Goal: Task Accomplishment & Management: Manage account settings

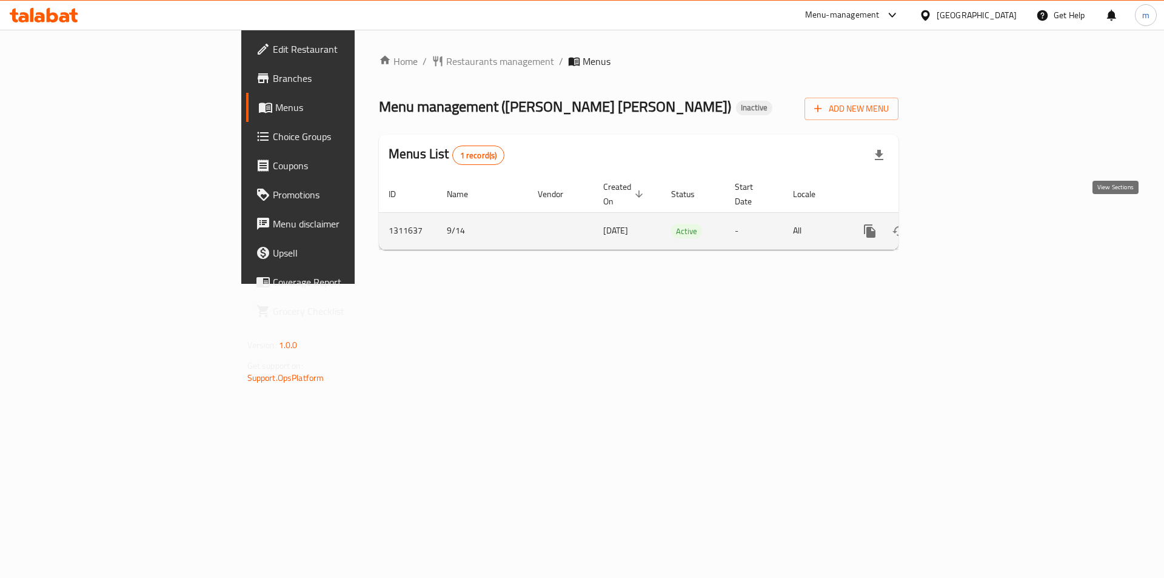
click at [972, 226] on link "enhanced table" at bounding box center [957, 230] width 29 height 29
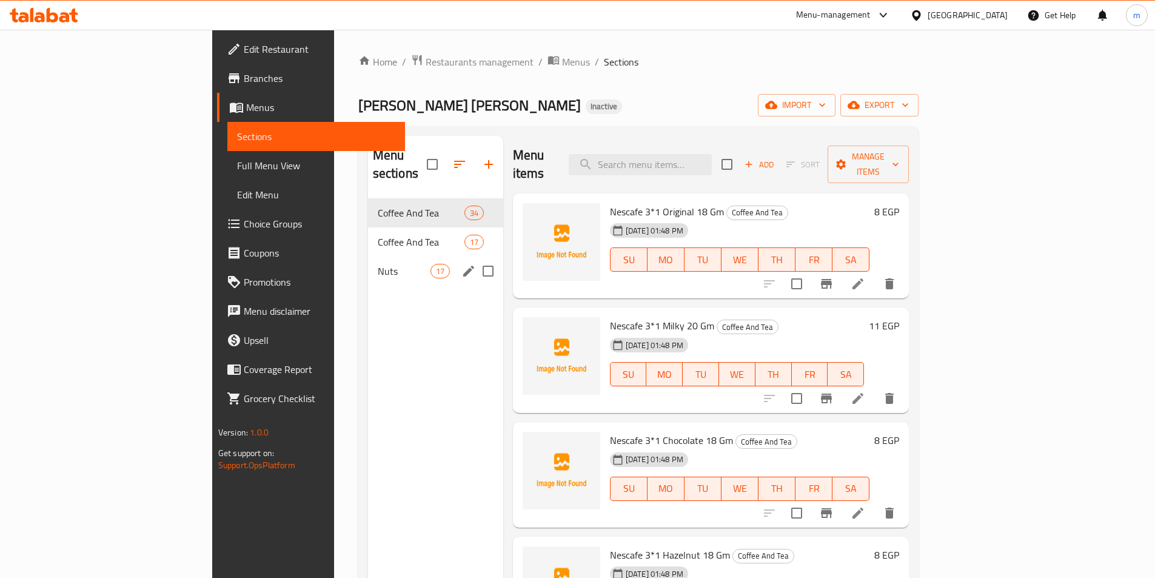
click at [368, 267] on div "Nuts 17" at bounding box center [435, 270] width 135 height 29
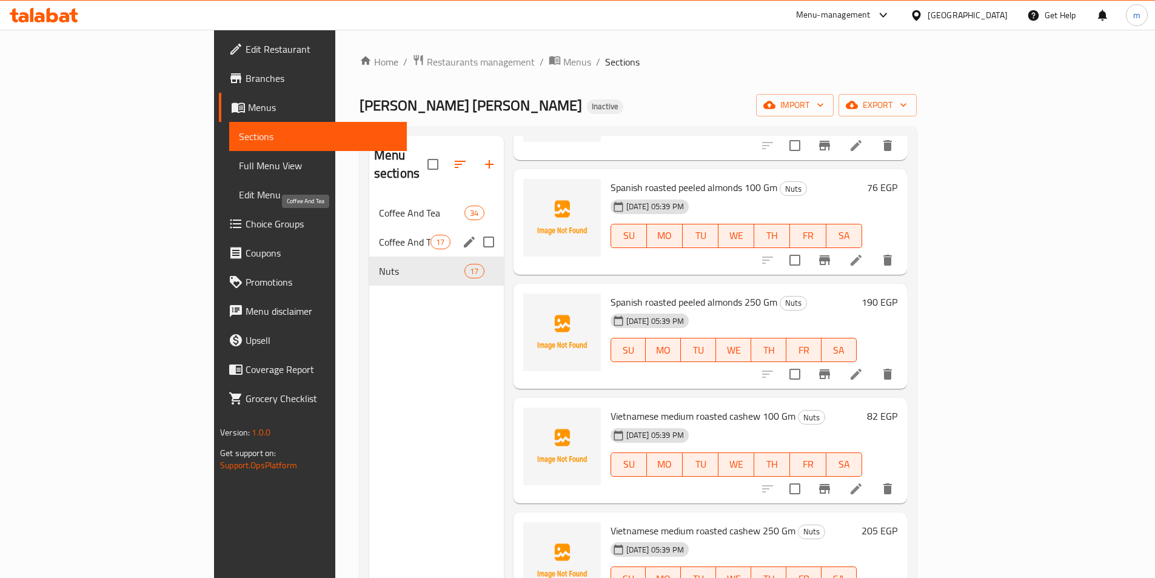
click at [379, 235] on span "Coffee And Tea" at bounding box center [405, 242] width 52 height 15
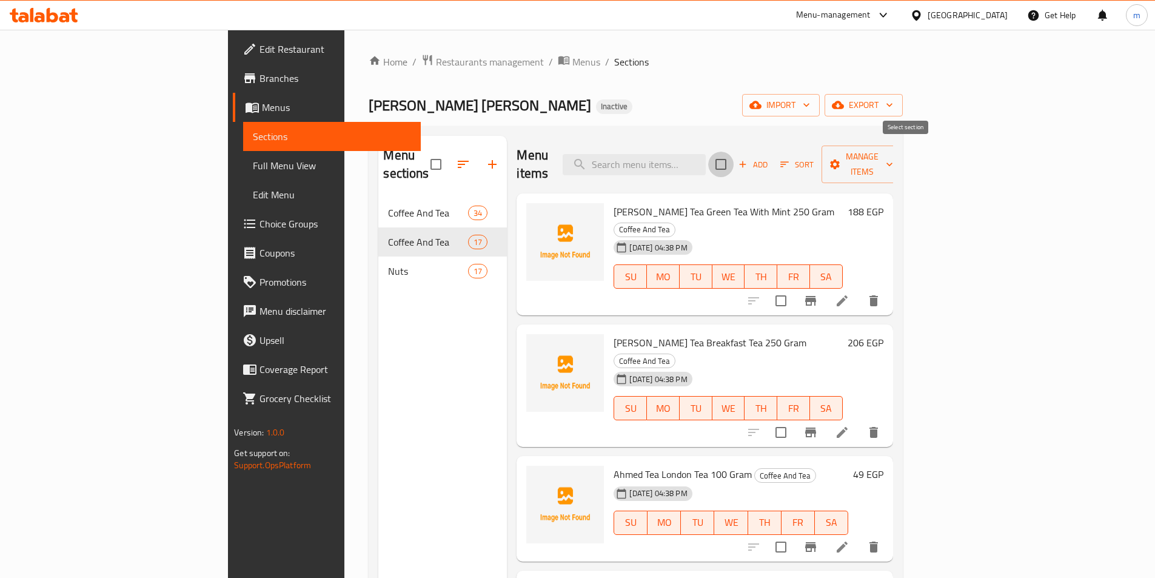
click at [734, 152] on input "checkbox" at bounding box center [720, 164] width 25 height 25
checkbox input "true"
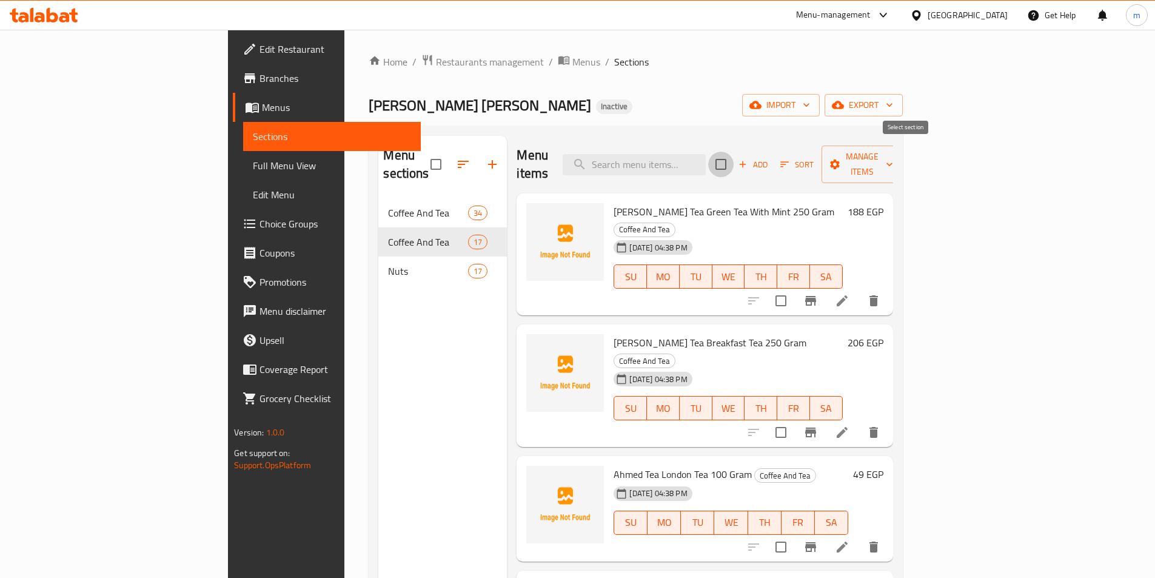
checkbox input "true"
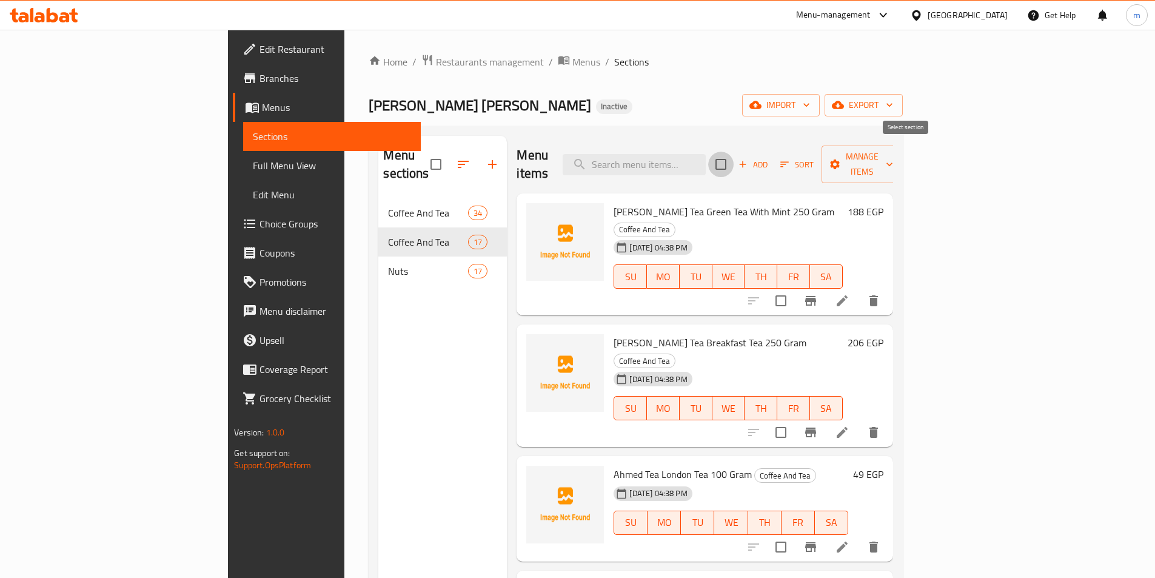
checkbox input "true"
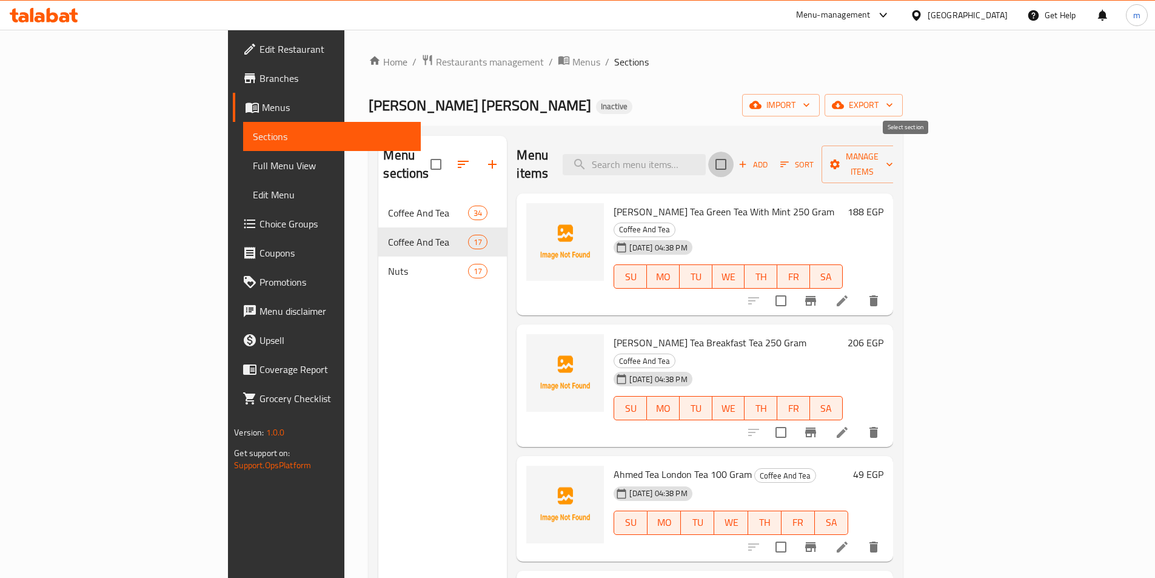
checkbox input "true"
click at [893, 150] on span "Manage items" at bounding box center [862, 164] width 62 height 30
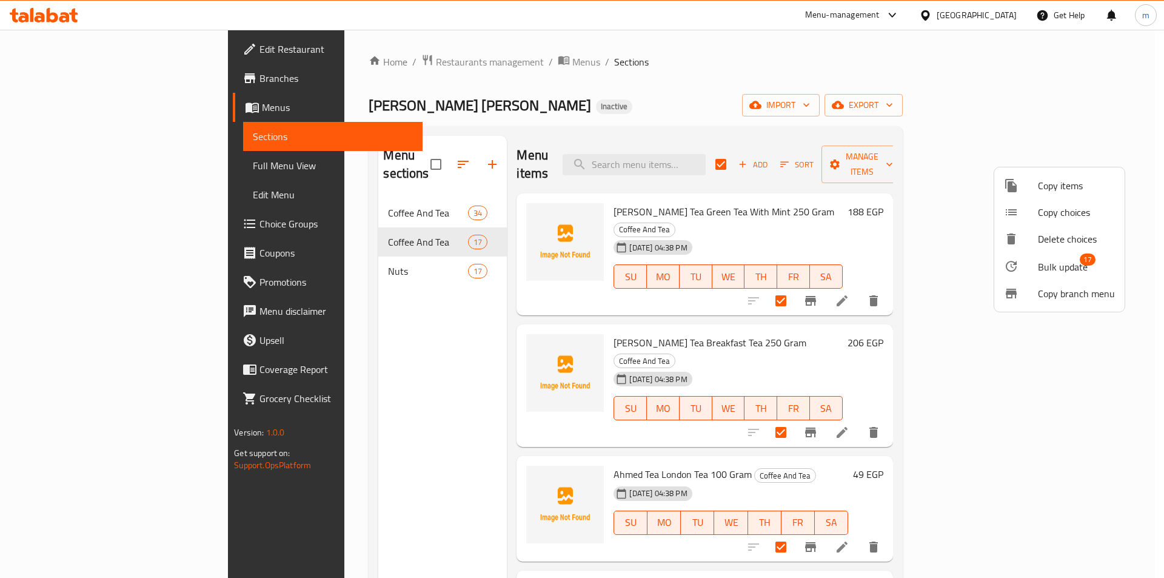
click at [1039, 274] on span "Bulk update" at bounding box center [1063, 267] width 50 height 15
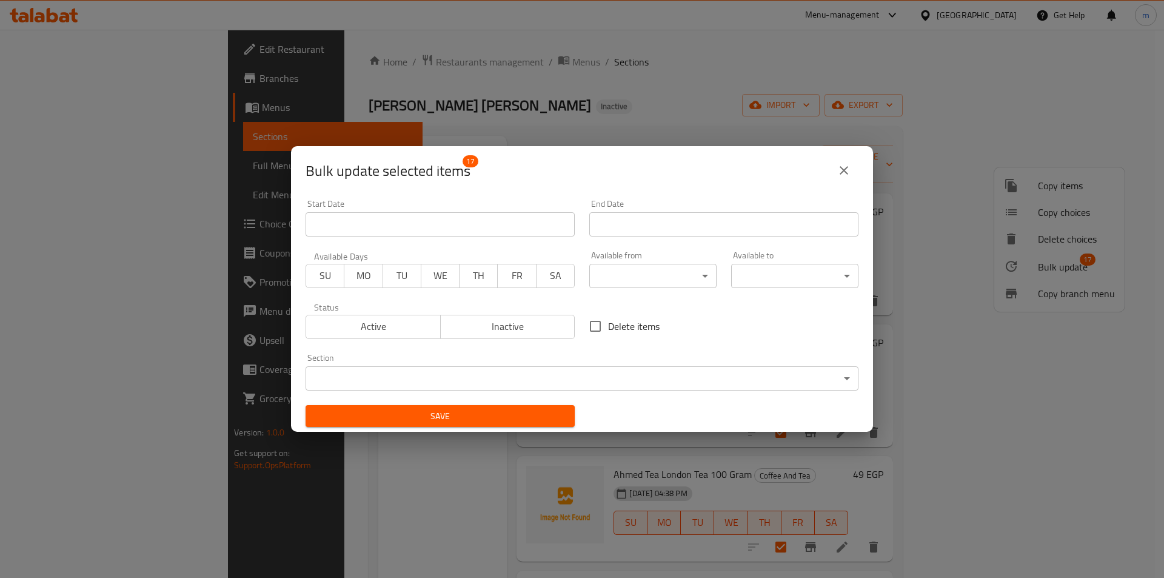
click at [344, 375] on body "​ Menu-management [GEOGRAPHIC_DATA] Get Help m Edit Restaurant Branches Menus S…" at bounding box center [582, 304] width 1164 height 548
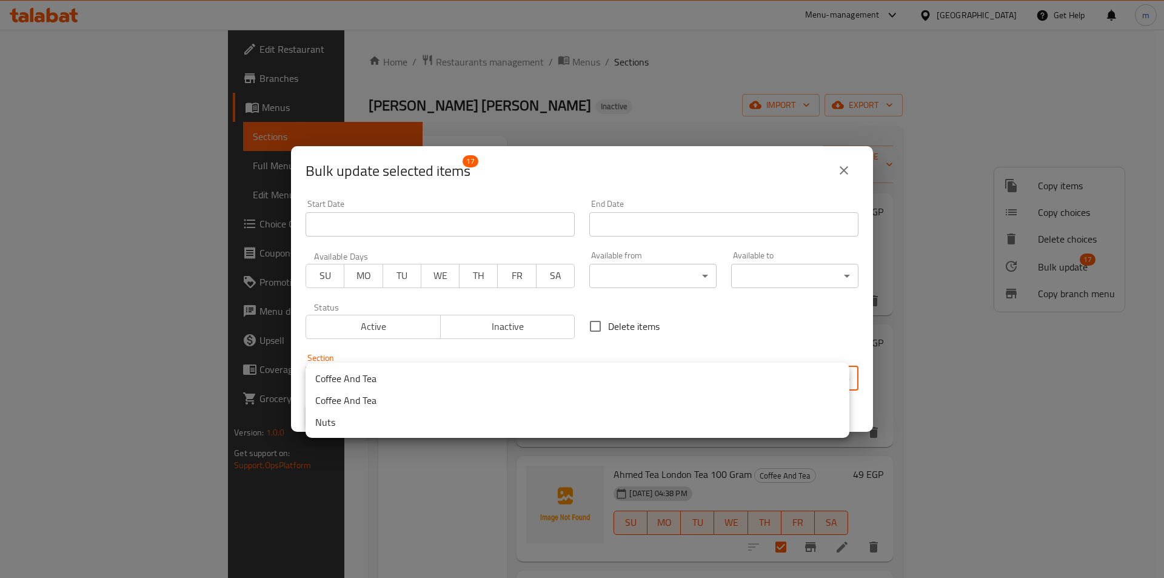
click at [352, 379] on li "Coffee And Tea" at bounding box center [578, 378] width 544 height 22
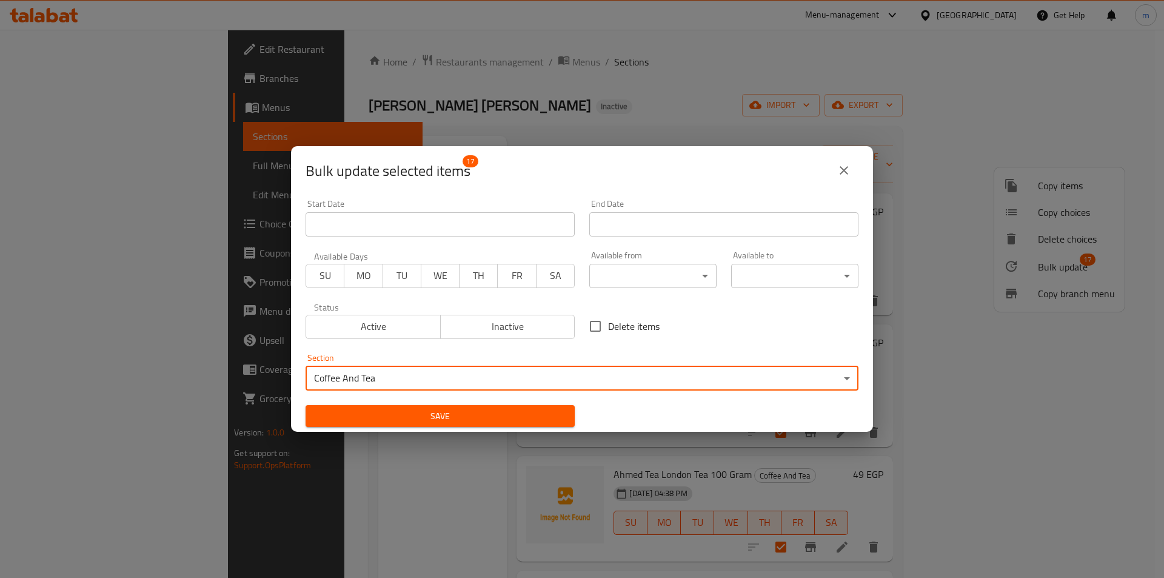
click at [386, 412] on span "Save" at bounding box center [440, 416] width 250 height 15
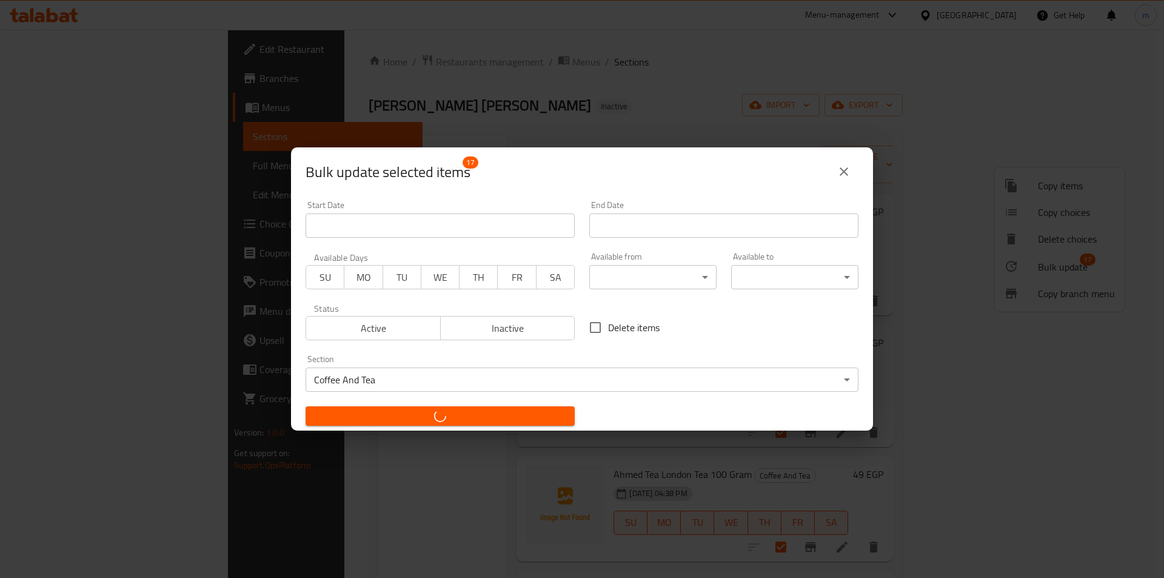
checkbox input "false"
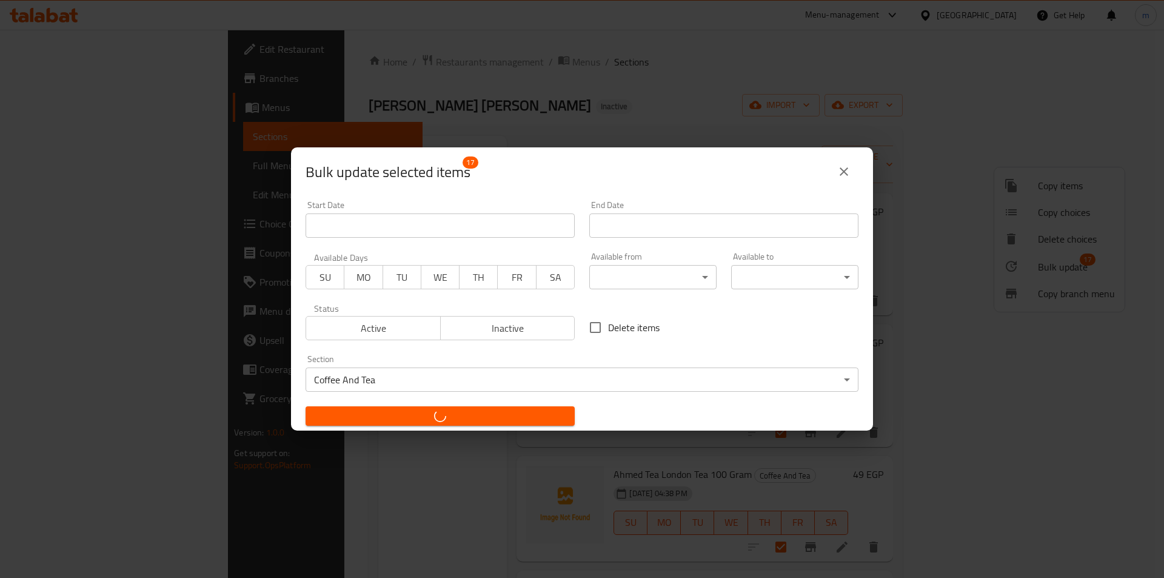
checkbox input "false"
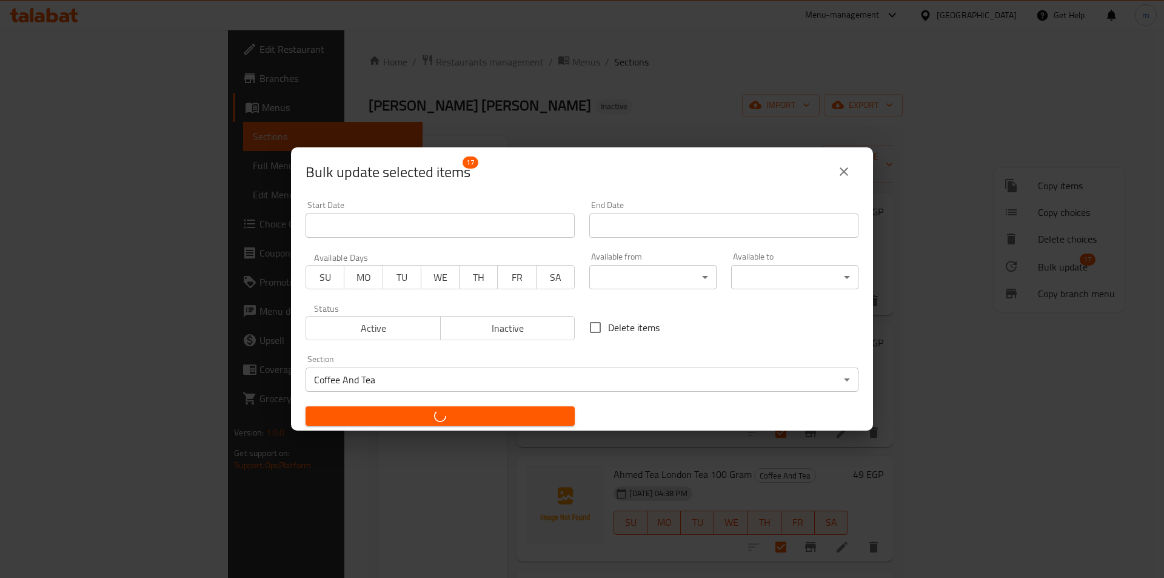
checkbox input "false"
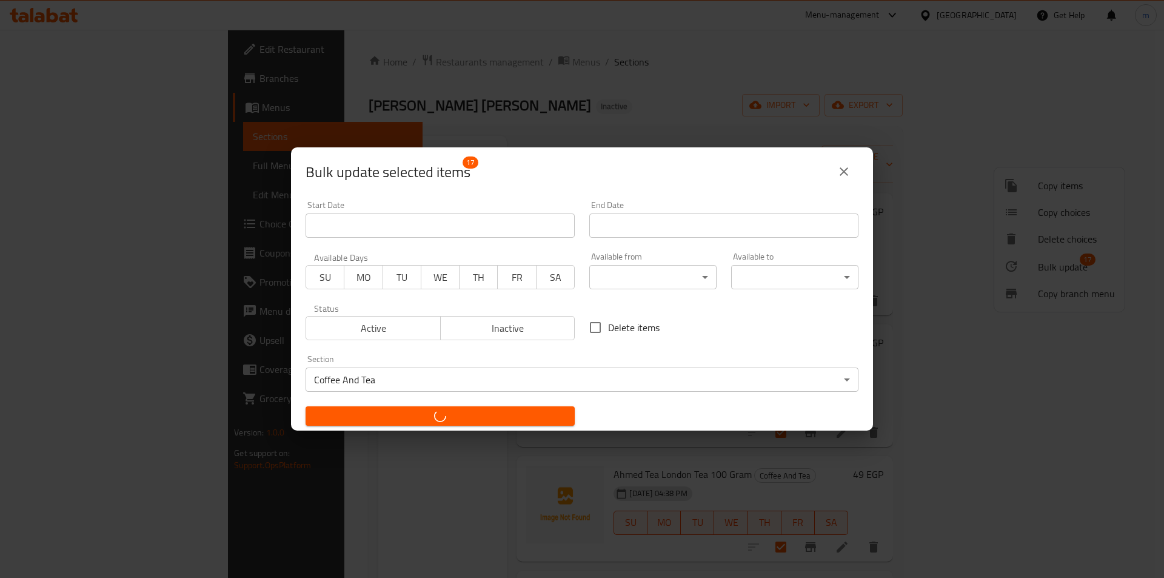
checkbox input "false"
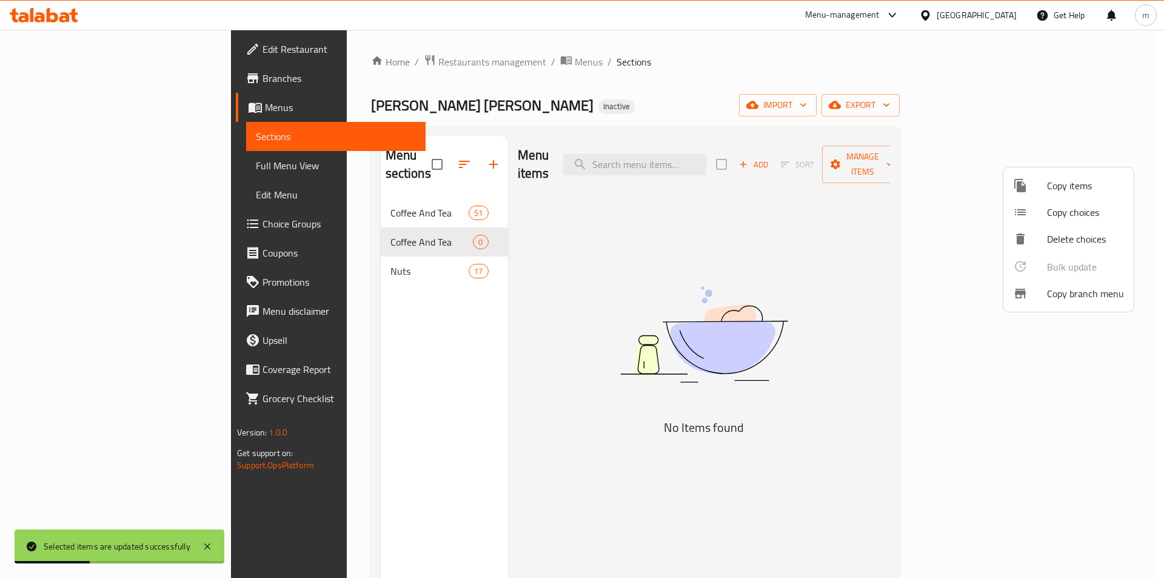
click at [363, 227] on div at bounding box center [582, 289] width 1164 height 578
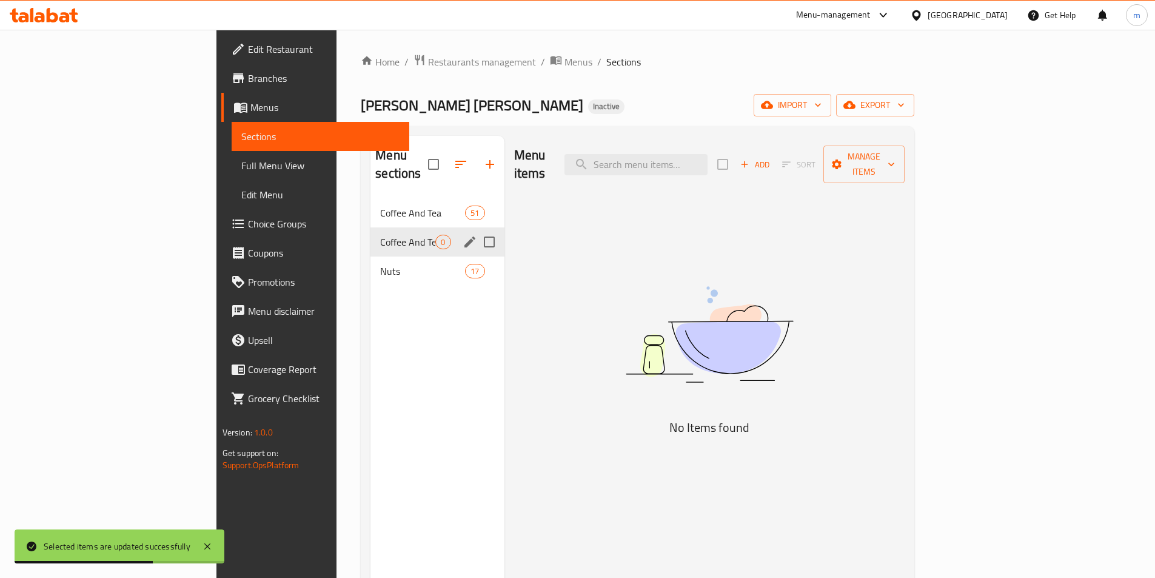
click at [477, 229] on input "Menu sections" at bounding box center [489, 241] width 25 height 25
checkbox input "true"
click at [439, 158] on button "button" at bounding box center [453, 164] width 29 height 29
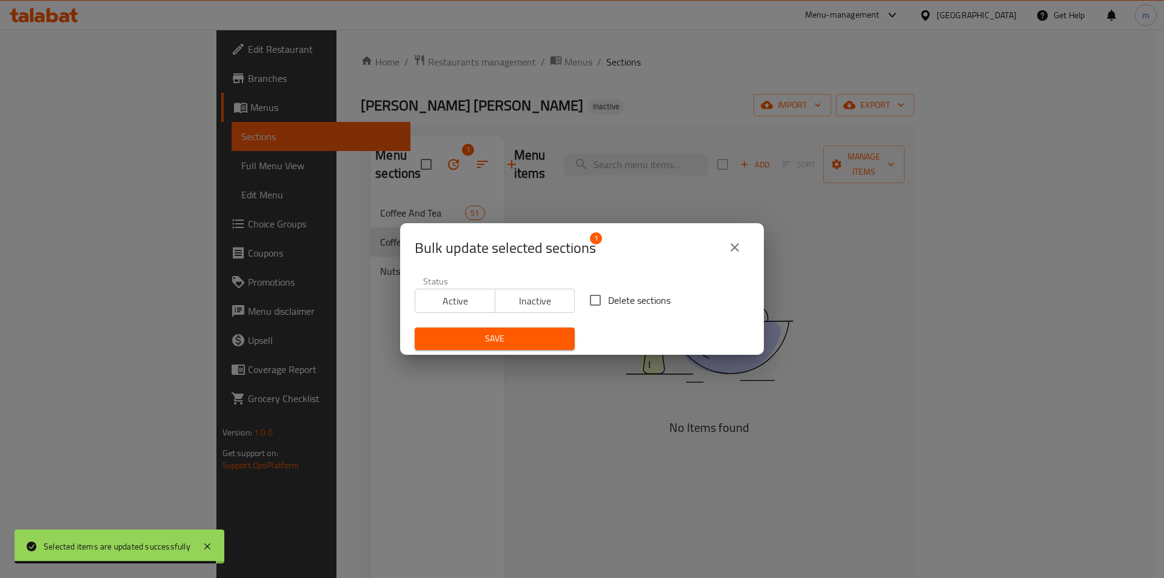
click at [592, 305] on input "Delete sections" at bounding box center [595, 299] width 25 height 25
checkbox input "true"
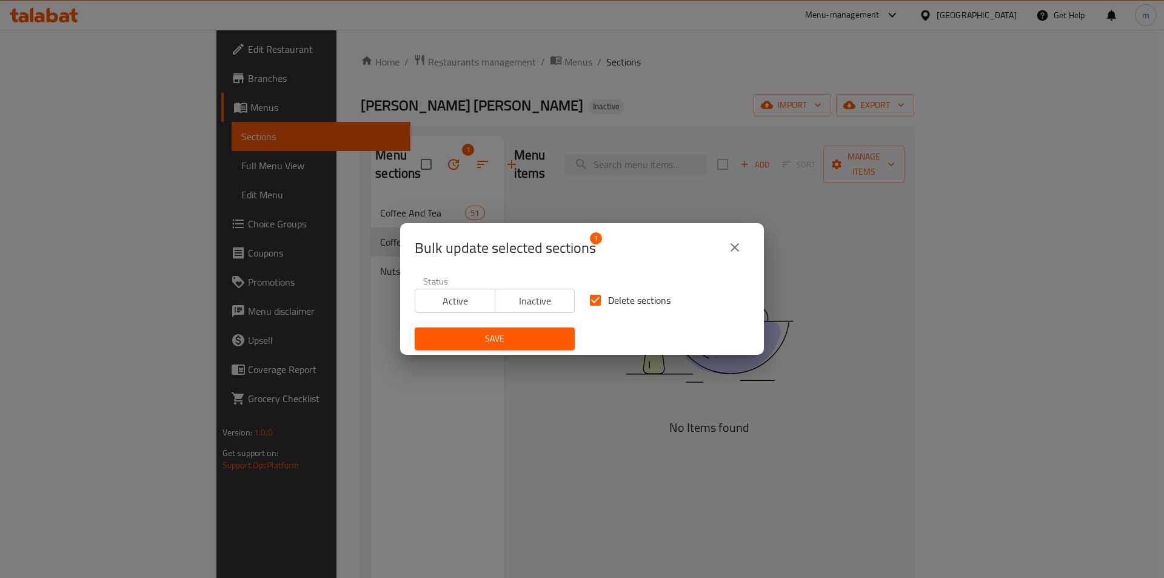
click at [536, 346] on button "Save" at bounding box center [495, 338] width 160 height 22
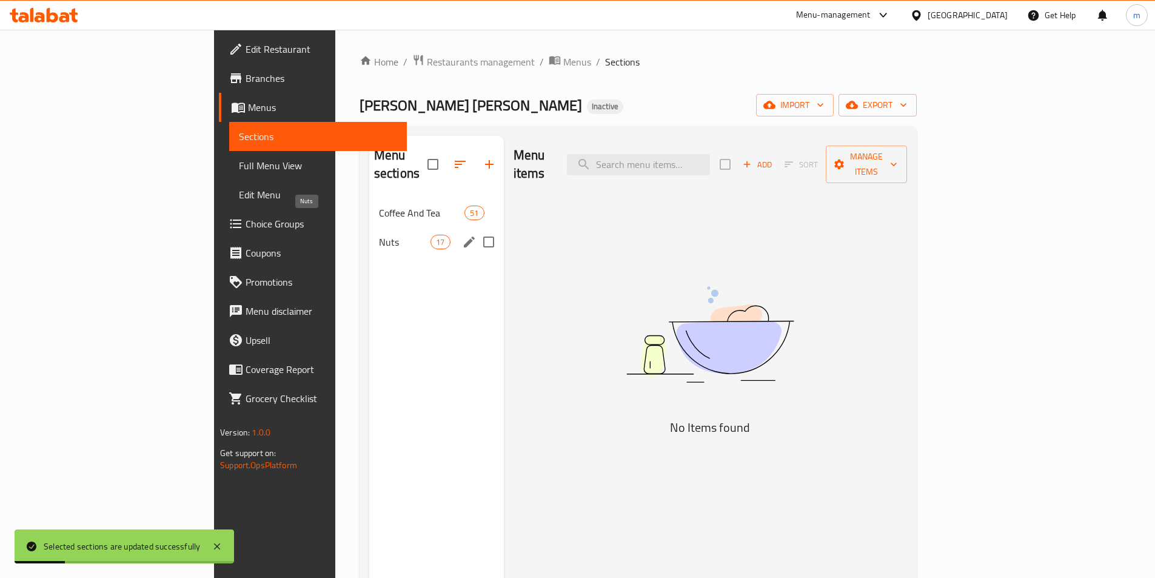
click at [379, 235] on span "Nuts" at bounding box center [405, 242] width 52 height 15
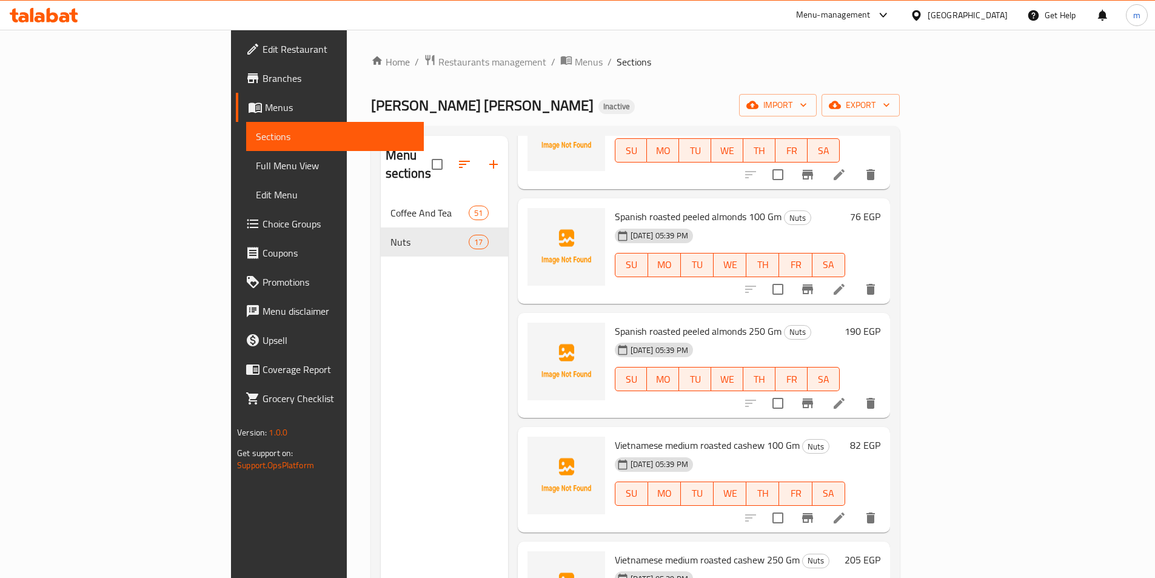
scroll to position [1396, 0]
